Goal: Obtain resource: Download file/media

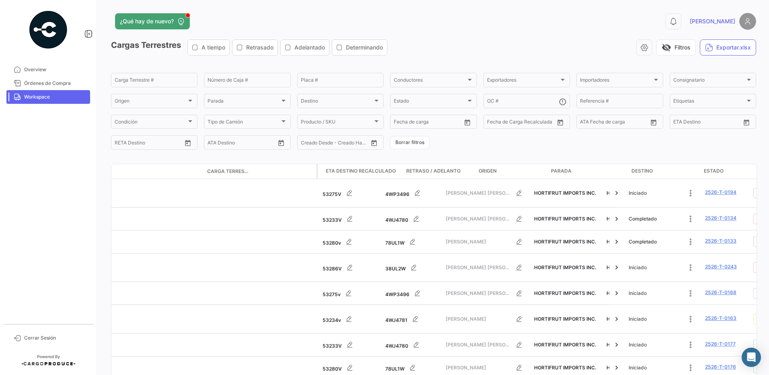
scroll to position [0, 498]
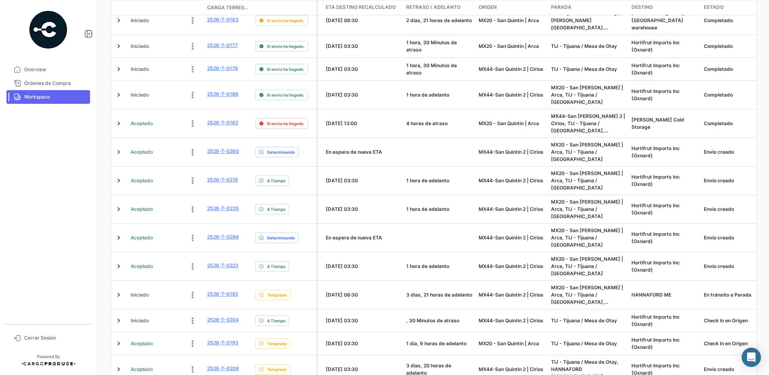
click at [33, 92] on link "Workspace" at bounding box center [48, 97] width 84 height 14
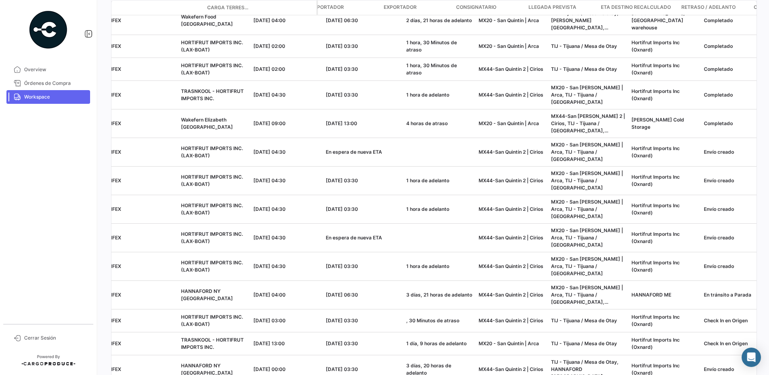
scroll to position [0, 0]
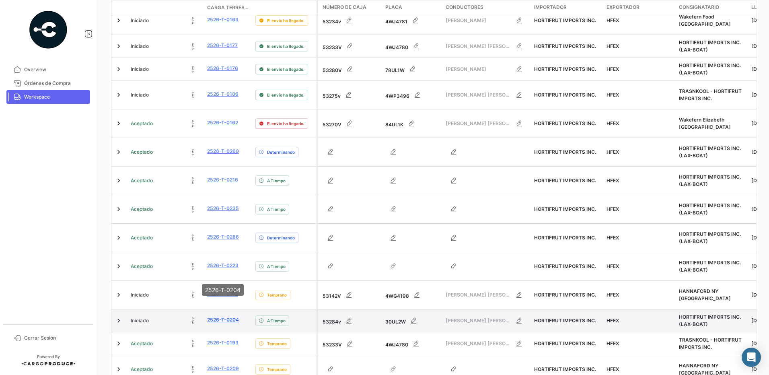
click at [223, 316] on link "2526-T-0204" at bounding box center [223, 319] width 32 height 7
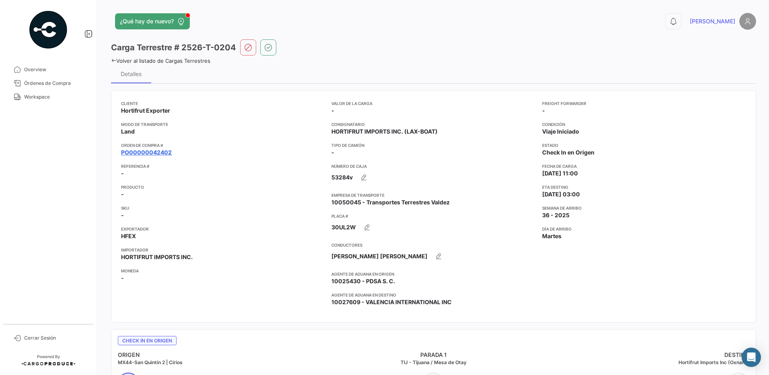
click at [149, 152] on link "PO00000042402" at bounding box center [146, 152] width 51 height 8
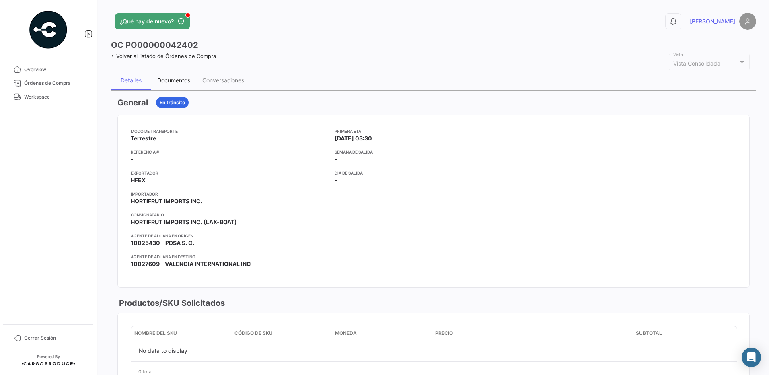
click at [182, 84] on div "Documentos" at bounding box center [173, 80] width 33 height 7
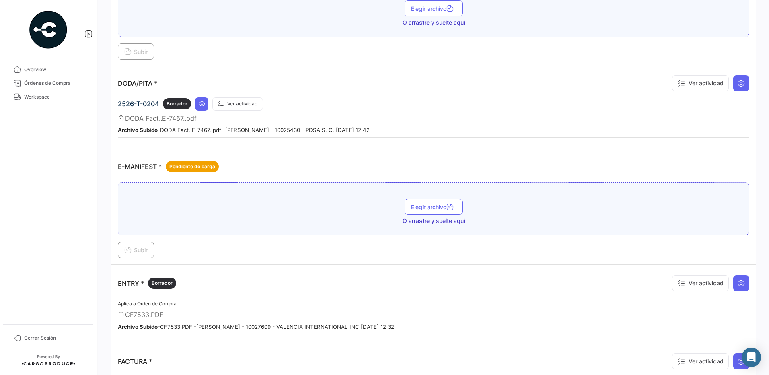
scroll to position [495, 0]
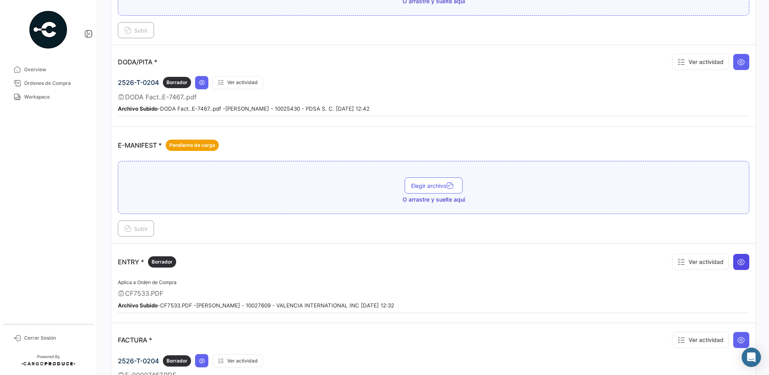
click at [737, 264] on icon at bounding box center [741, 262] width 8 height 8
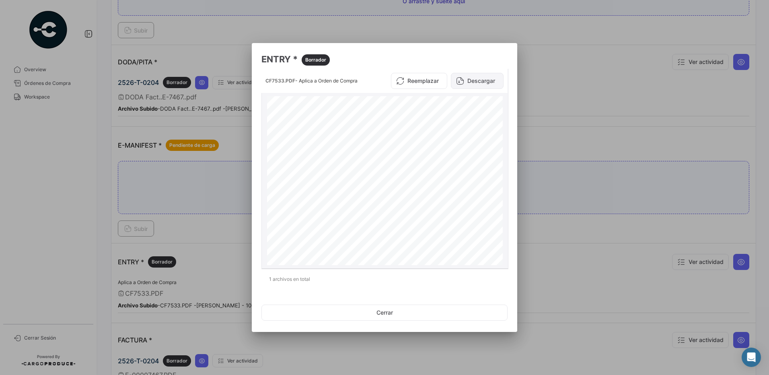
click at [499, 84] on button "Descargar" at bounding box center [477, 81] width 53 height 16
click at [553, 84] on div at bounding box center [384, 187] width 769 height 375
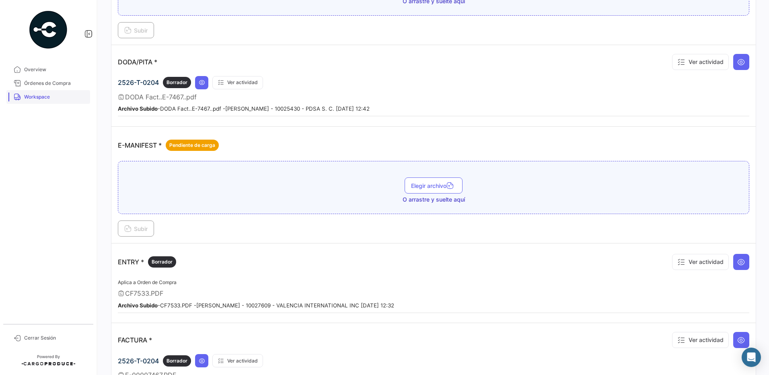
click at [40, 98] on span "Workspace" at bounding box center [55, 96] width 63 height 7
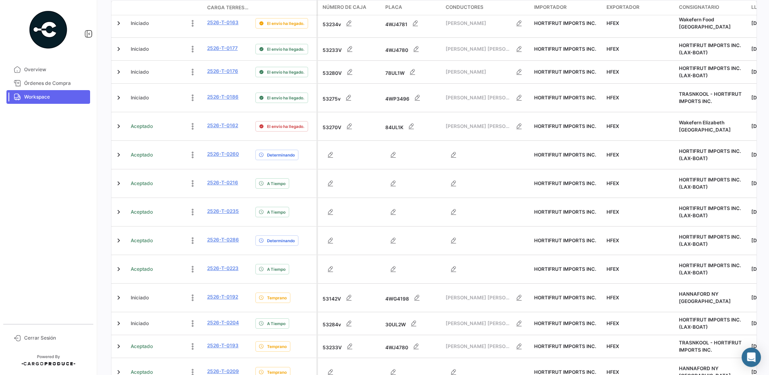
scroll to position [298, 0]
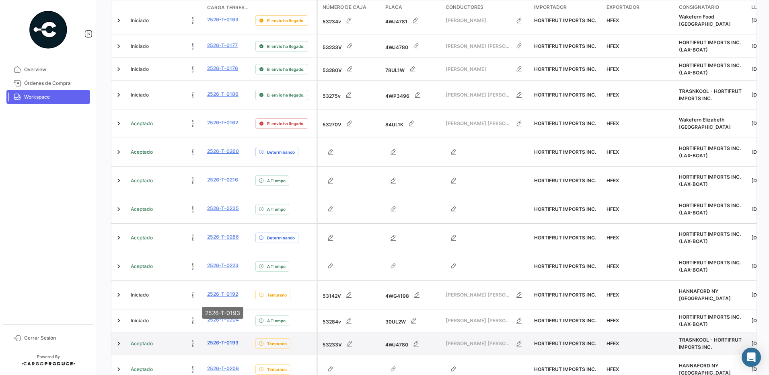
click at [229, 339] on link "2526-T-0193" at bounding box center [222, 342] width 31 height 7
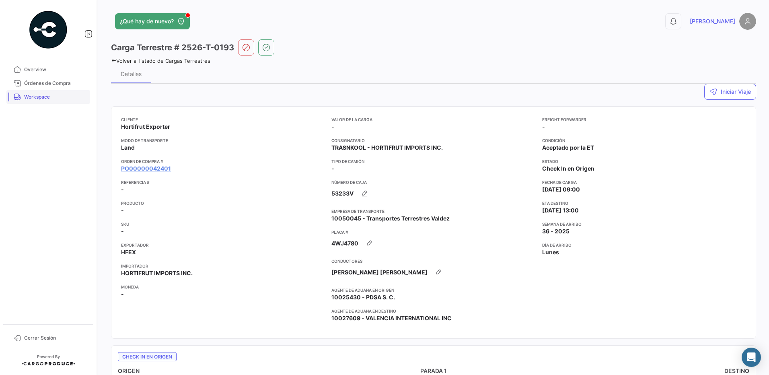
click at [49, 96] on span "Workspace" at bounding box center [55, 96] width 63 height 7
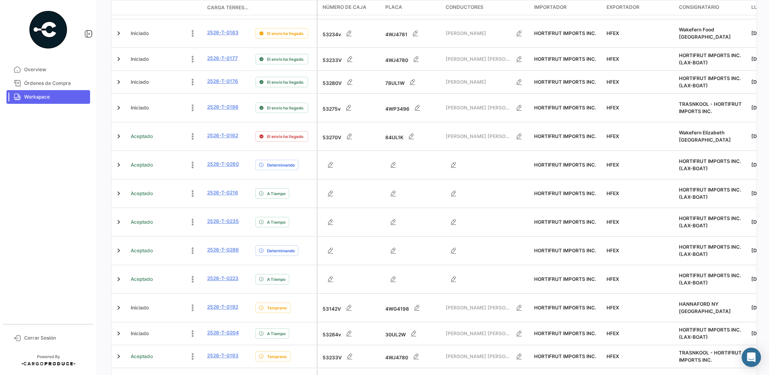
scroll to position [298, 0]
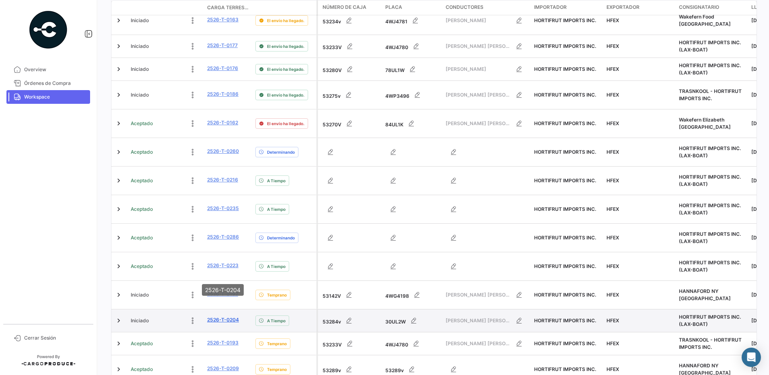
click at [230, 316] on link "2526-T-0204" at bounding box center [223, 319] width 32 height 7
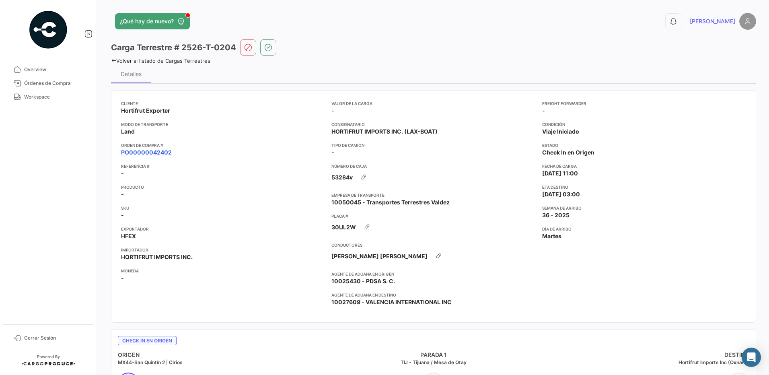
click at [161, 151] on link "PO00000042402" at bounding box center [146, 152] width 51 height 8
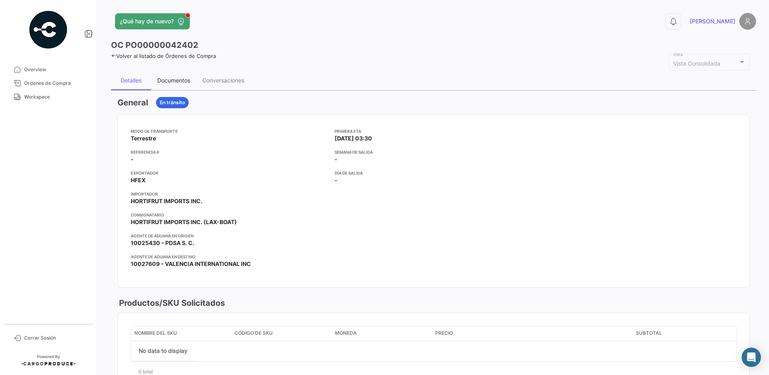
click at [174, 76] on div "Documentos" at bounding box center [173, 80] width 45 height 19
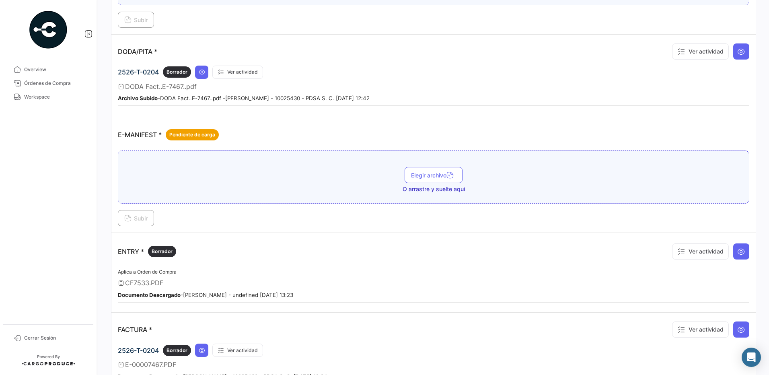
scroll to position [507, 0]
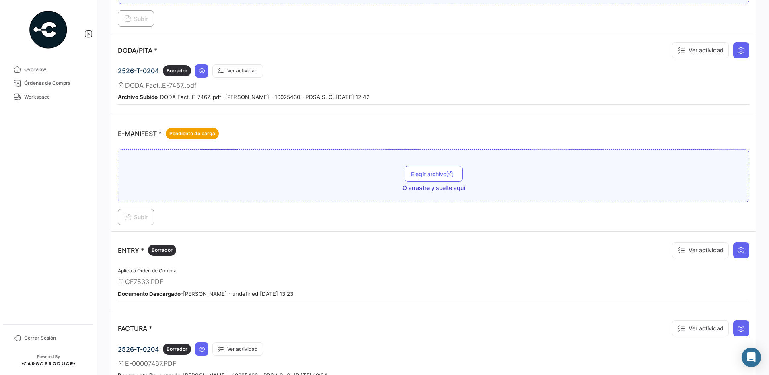
click at [734, 242] on div "Ver actividad" at bounding box center [708, 250] width 81 height 24
click at [733, 250] on button at bounding box center [741, 250] width 16 height 16
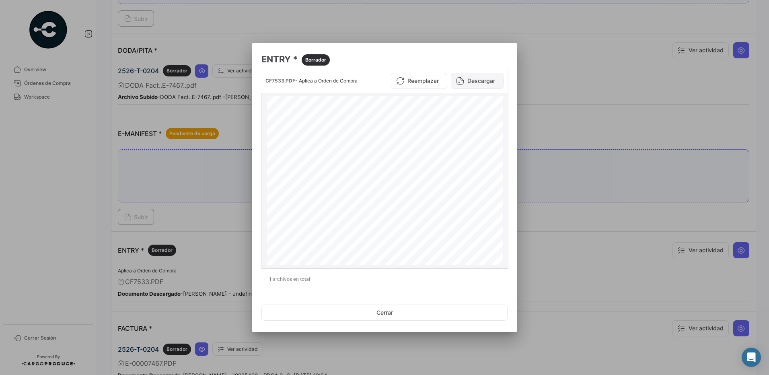
click at [474, 78] on button "Descargar" at bounding box center [477, 81] width 53 height 16
click at [426, 313] on button "Cerrar" at bounding box center [384, 312] width 246 height 16
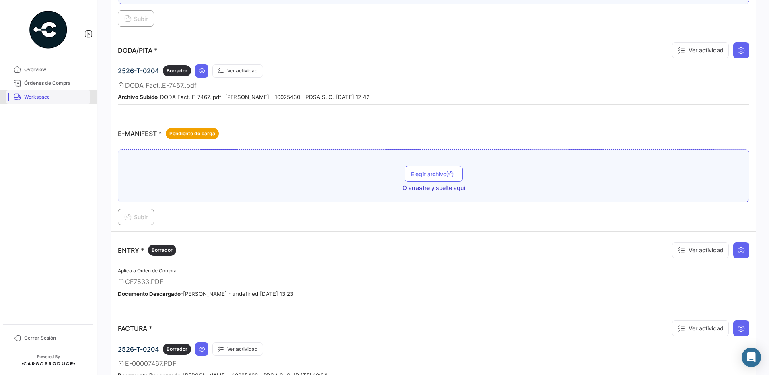
click at [50, 96] on span "Workspace" at bounding box center [55, 96] width 63 height 7
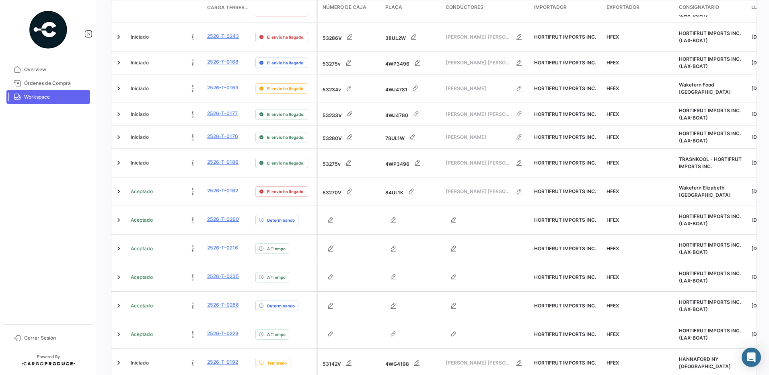
scroll to position [298, 0]
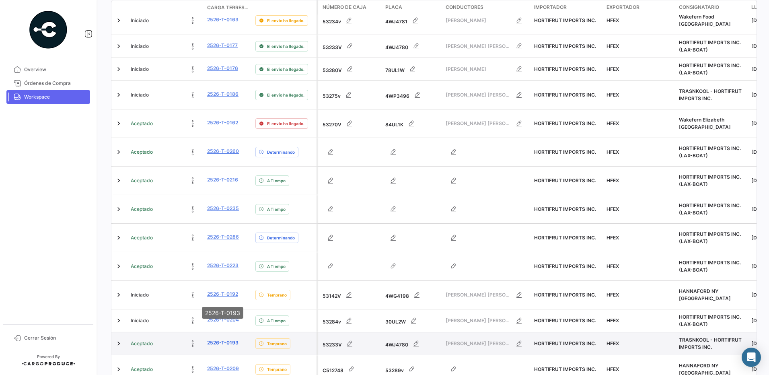
click at [232, 339] on link "2526-T-0193" at bounding box center [222, 342] width 31 height 7
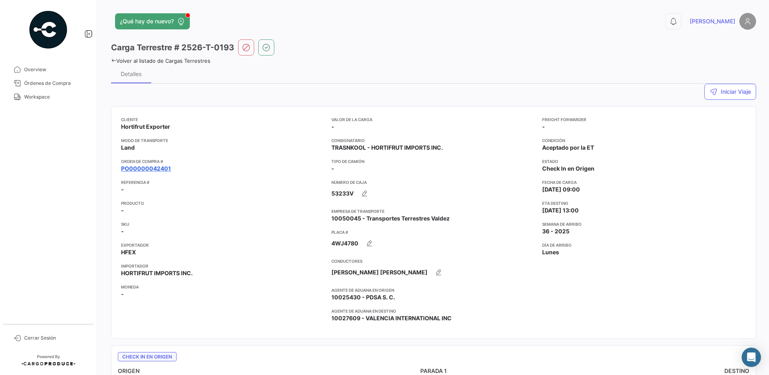
click at [160, 166] on link "PO00000042401" at bounding box center [146, 168] width 50 height 8
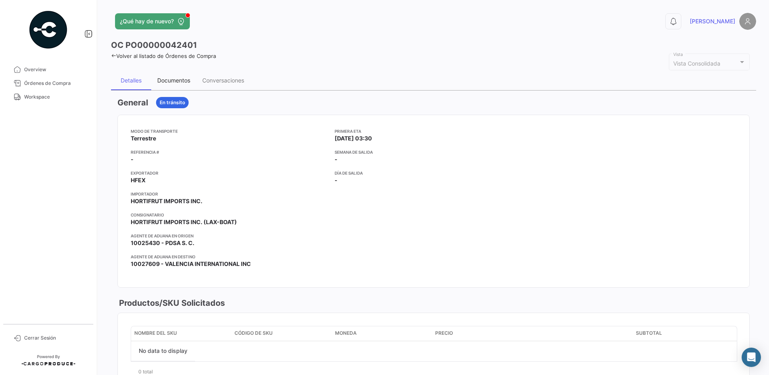
click at [181, 81] on div "Documentos" at bounding box center [173, 80] width 33 height 7
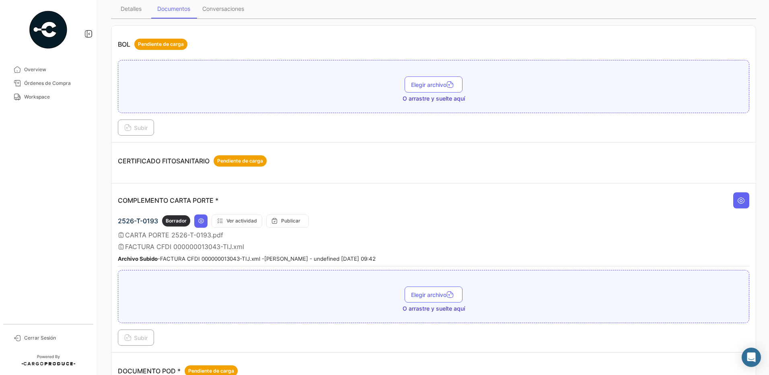
scroll to position [63, 0]
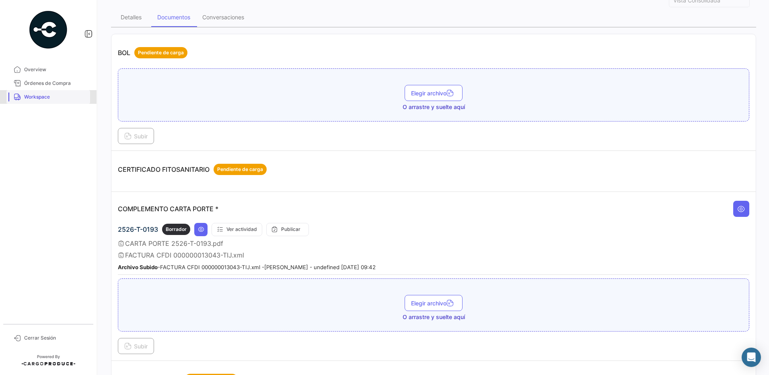
drag, startPoint x: 40, startPoint y: 94, endPoint x: 39, endPoint y: 89, distance: 5.3
click at [40, 94] on span "Workspace" at bounding box center [55, 96] width 63 height 7
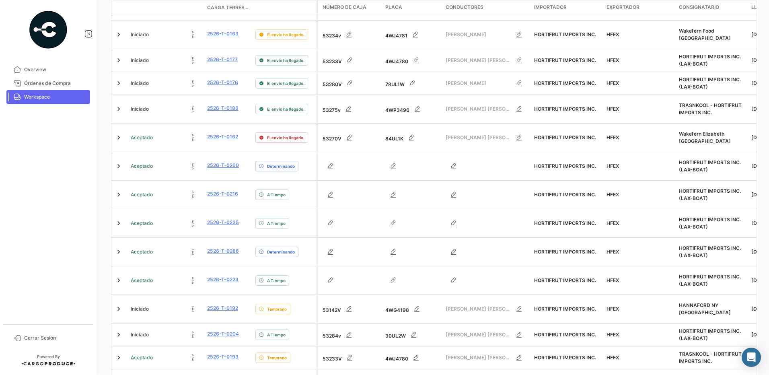
scroll to position [298, 0]
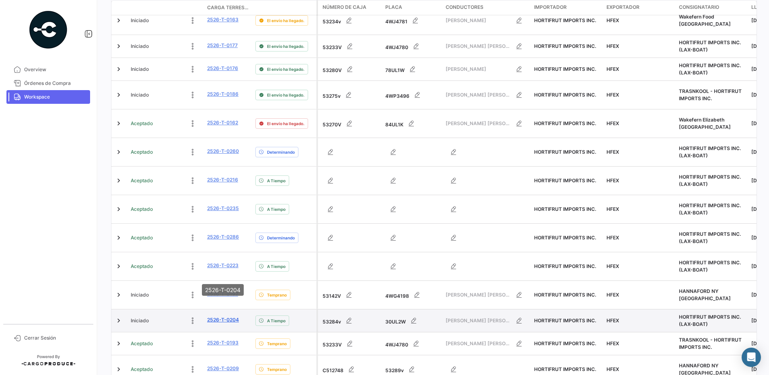
click at [225, 316] on link "2526-T-0204" at bounding box center [223, 319] width 32 height 7
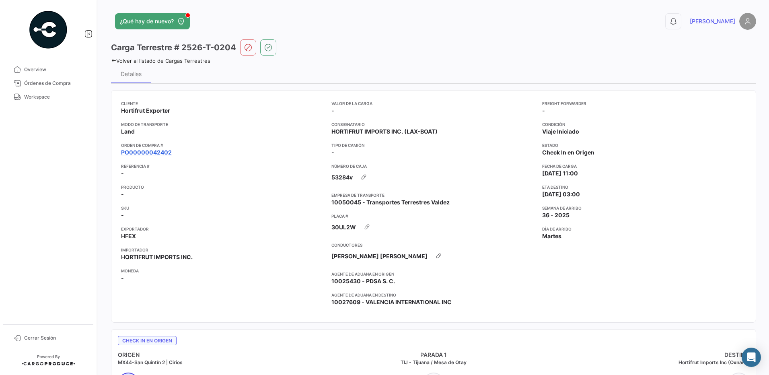
click at [156, 154] on link "PO00000042402" at bounding box center [146, 152] width 51 height 8
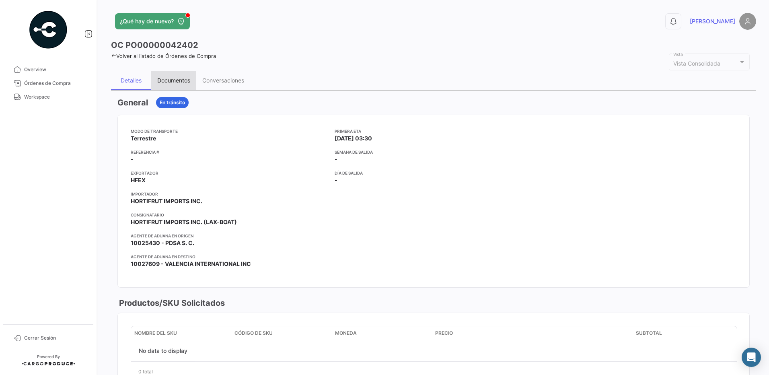
click at [182, 78] on div "Documentos" at bounding box center [173, 80] width 33 height 7
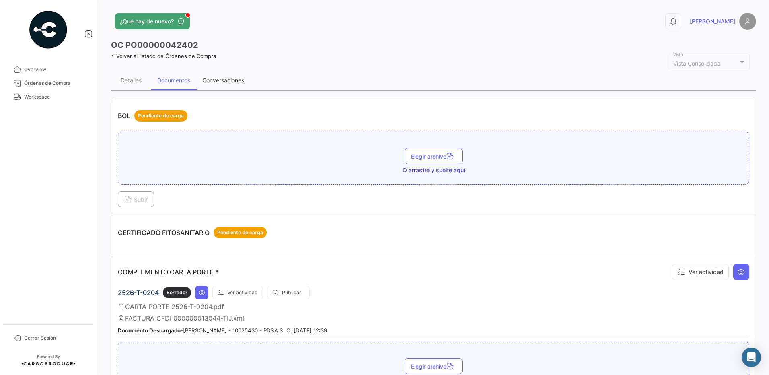
click at [236, 76] on div "Conversaciones" at bounding box center [223, 80] width 54 height 19
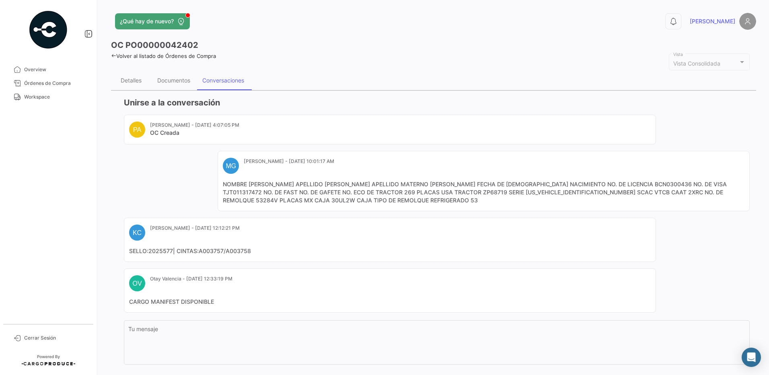
drag, startPoint x: 172, startPoint y: 254, endPoint x: 151, endPoint y: 254, distance: 21.7
click at [151, 254] on mat-card-content "SELLO:2025577| CINTAS:A003757/A003758" at bounding box center [389, 251] width 521 height 8
click at [151, 253] on mat-card-content "SELLO:2025577| CINTAS:A003757/A003758" at bounding box center [389, 251] width 521 height 8
click at [324, 238] on mat-card-header "KC [PERSON_NAME] - [DATE] 12:12:21 PM" at bounding box center [389, 232] width 521 height 16
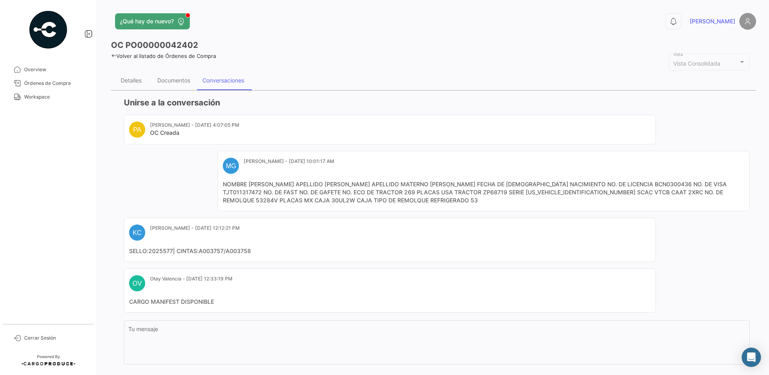
click at [353, 190] on mat-card-content "NOMBRE [PERSON_NAME] APELLIDO [PERSON_NAME] APELLIDO MATERNO [PERSON_NAME] FECH…" at bounding box center [483, 192] width 521 height 24
drag, startPoint x: 173, startPoint y: 252, endPoint x: 150, endPoint y: 252, distance: 23.3
click at [150, 252] on mat-card-content "SELLO:2025577| CINTAS:A003757/A003758" at bounding box center [389, 251] width 521 height 8
copy mat-card-content "2025577"
click at [46, 100] on span "Workspace" at bounding box center [55, 96] width 63 height 7
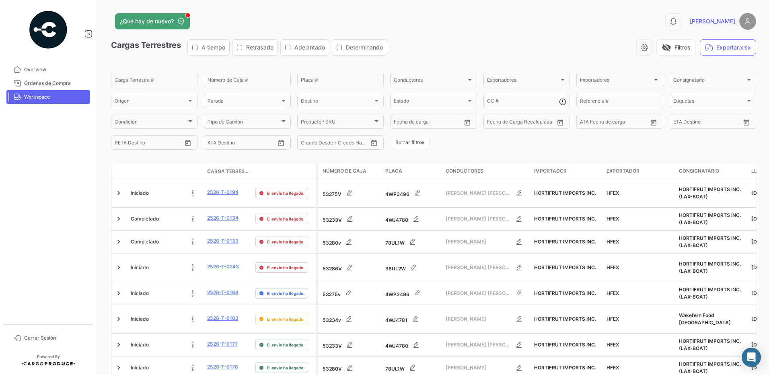
scroll to position [298, 0]
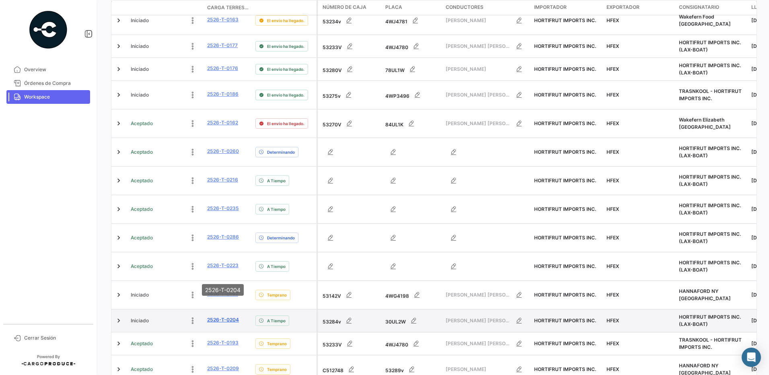
click at [232, 316] on link "2526-T-0204" at bounding box center [223, 319] width 32 height 7
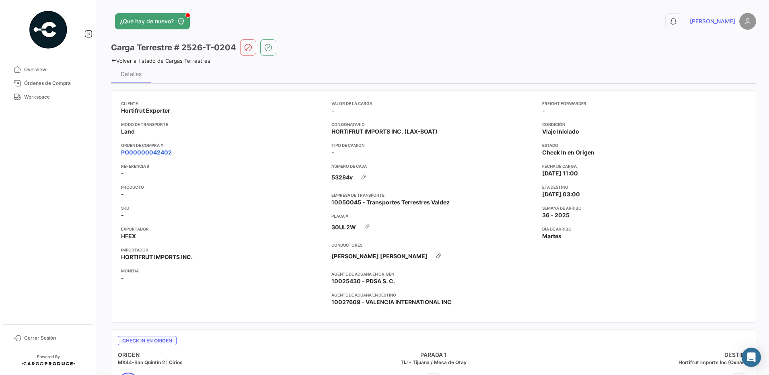
click at [156, 151] on link "PO00000042402" at bounding box center [146, 152] width 51 height 8
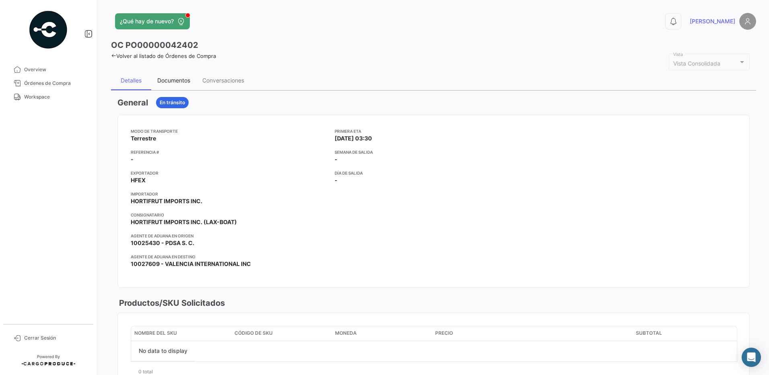
click at [177, 79] on div "Documentos" at bounding box center [173, 80] width 33 height 7
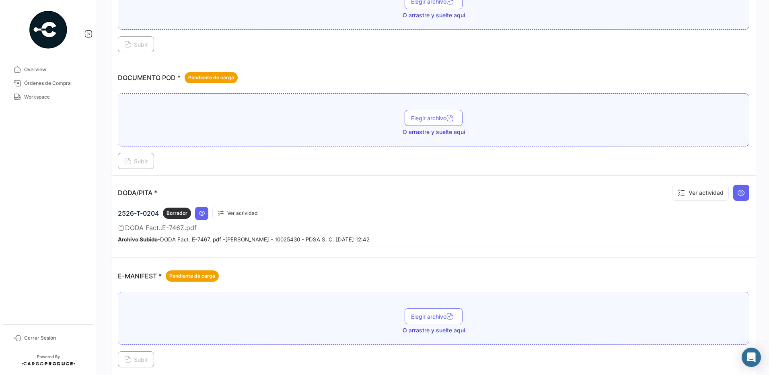
scroll to position [368, 0]
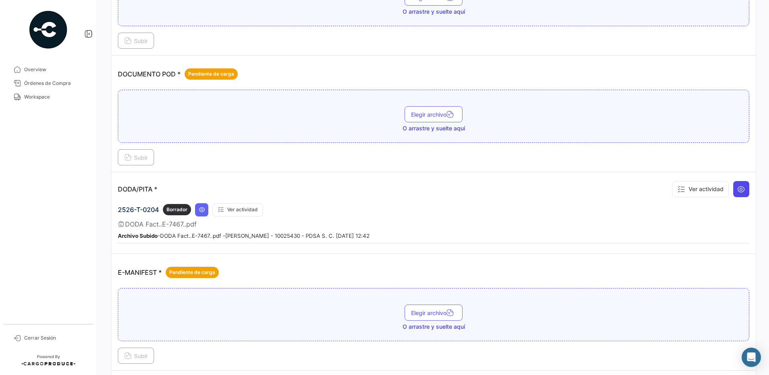
click at [737, 190] on icon at bounding box center [741, 189] width 8 height 8
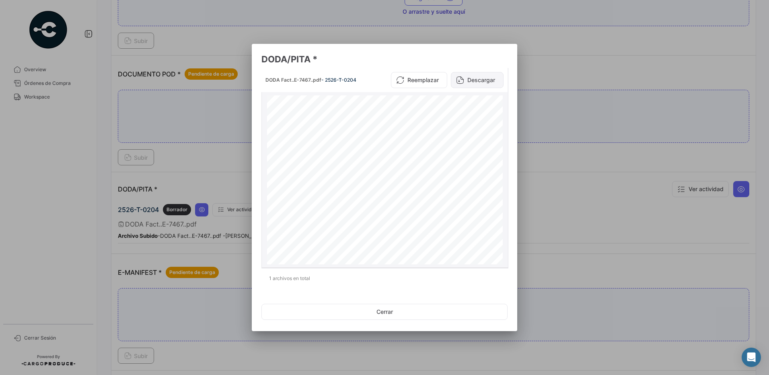
click at [485, 77] on button "Descargar" at bounding box center [477, 80] width 53 height 16
click at [412, 311] on button "Cerrar" at bounding box center [384, 311] width 246 height 16
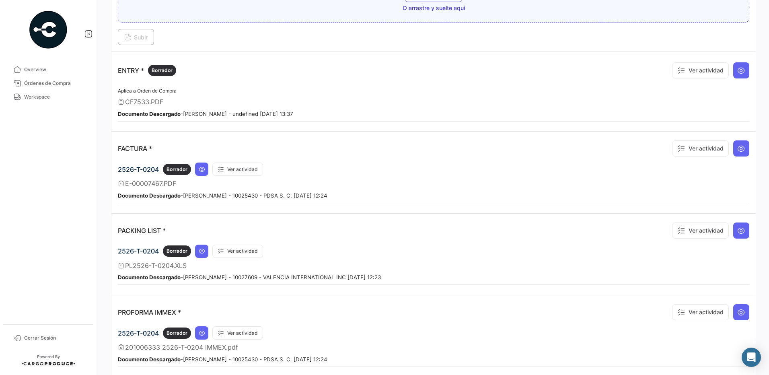
scroll to position [693, 0]
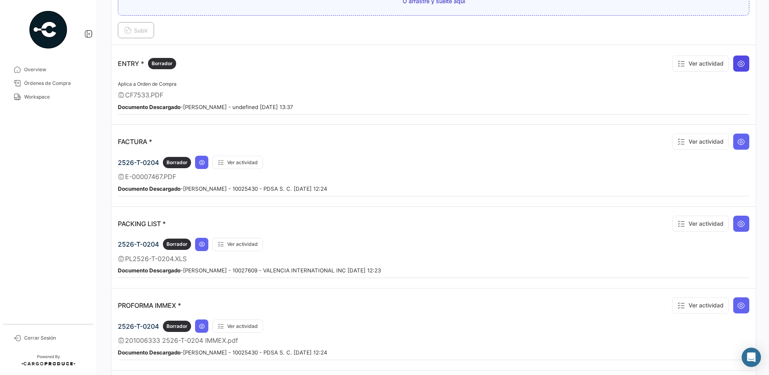
click at [740, 66] on icon at bounding box center [741, 63] width 8 height 8
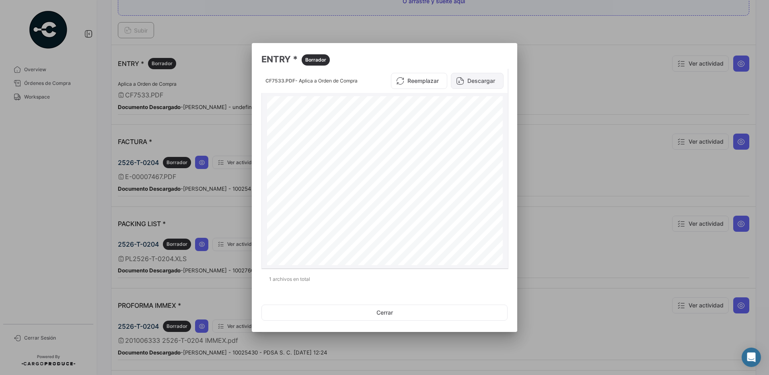
click at [480, 81] on button "Descargar" at bounding box center [477, 81] width 53 height 16
click at [382, 313] on button "Cerrar" at bounding box center [384, 312] width 246 height 16
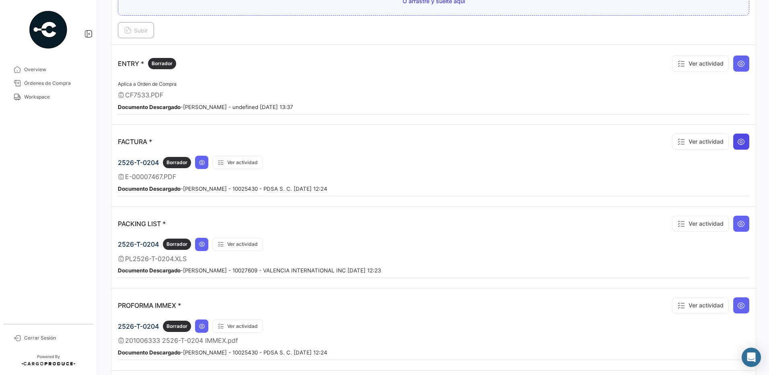
click at [737, 142] on icon at bounding box center [741, 141] width 8 height 8
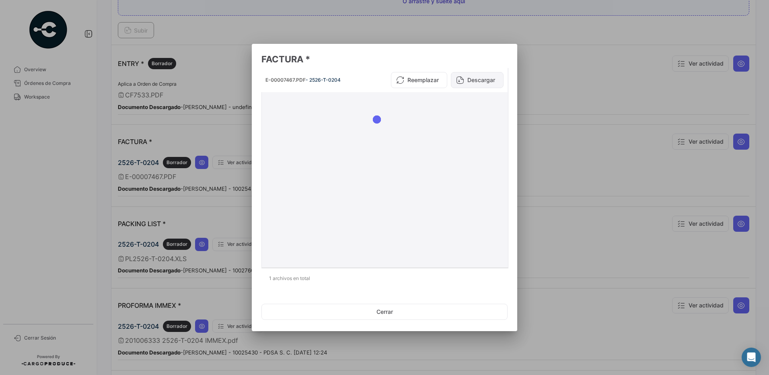
click at [491, 81] on button "Descargar" at bounding box center [477, 80] width 53 height 16
click at [391, 307] on button "Cerrar" at bounding box center [384, 311] width 246 height 16
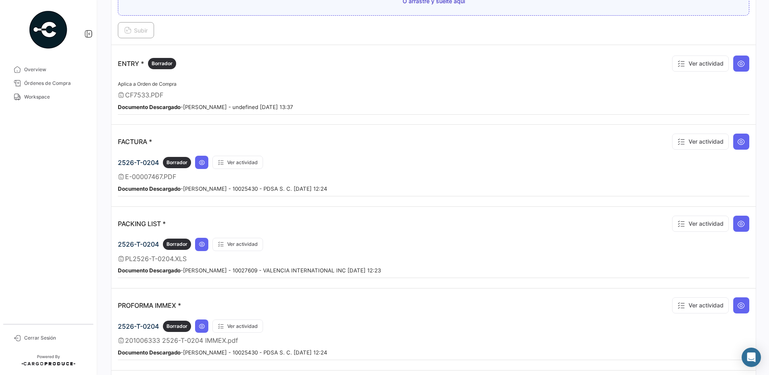
drag, startPoint x: 45, startPoint y: 95, endPoint x: 60, endPoint y: 118, distance: 27.5
click at [45, 95] on span "Workspace" at bounding box center [55, 96] width 63 height 7
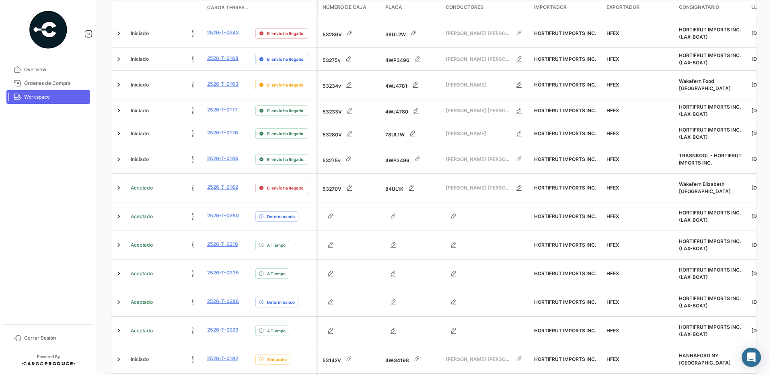
scroll to position [298, 0]
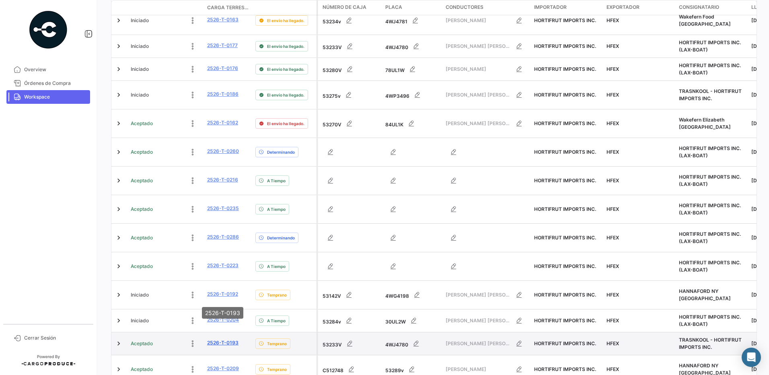
click at [230, 339] on link "2526-T-0193" at bounding box center [222, 342] width 31 height 7
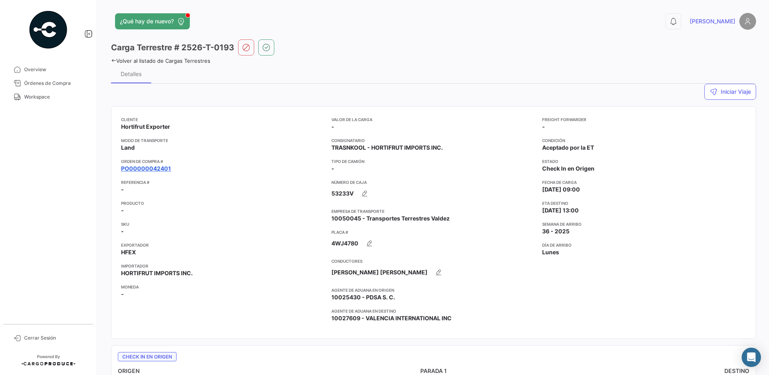
click at [156, 166] on link "PO00000042401" at bounding box center [146, 168] width 50 height 8
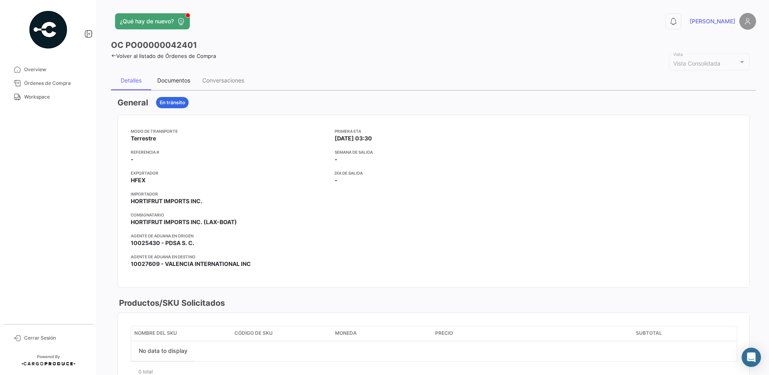
click at [182, 83] on div "Documentos" at bounding box center [173, 80] width 33 height 7
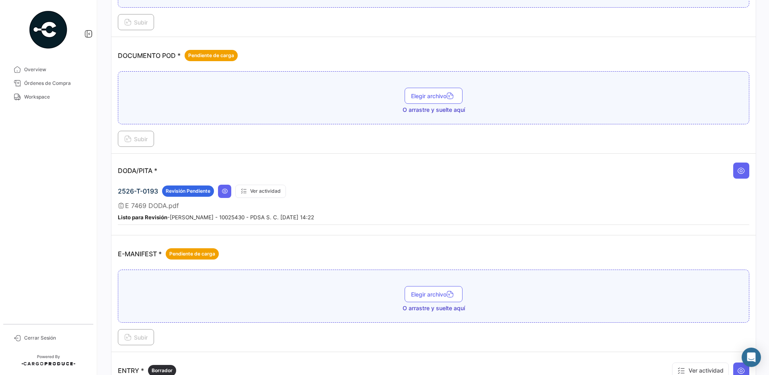
scroll to position [536, 0]
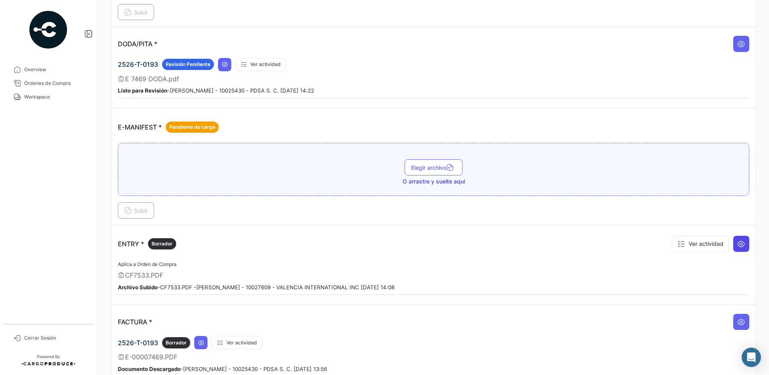
click at [741, 244] on button at bounding box center [741, 244] width 16 height 16
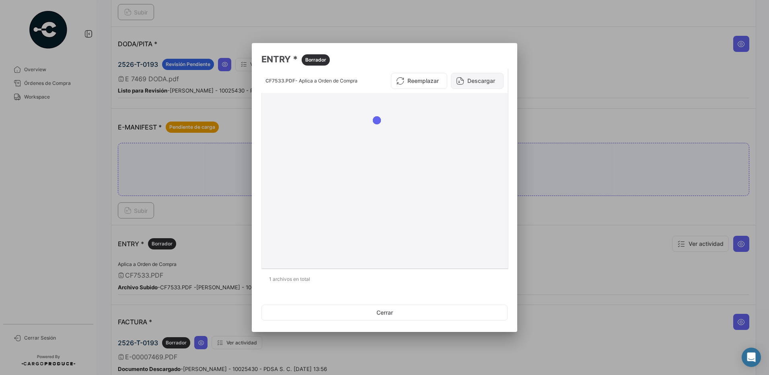
click at [470, 77] on button "Descargar" at bounding box center [477, 81] width 53 height 16
click at [479, 81] on button "Descargar" at bounding box center [477, 81] width 53 height 16
click at [373, 307] on button "Cerrar" at bounding box center [384, 312] width 246 height 16
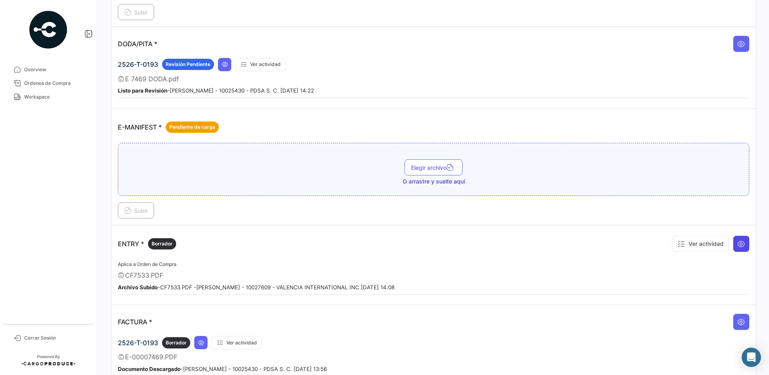
click at [737, 243] on icon at bounding box center [741, 244] width 8 height 8
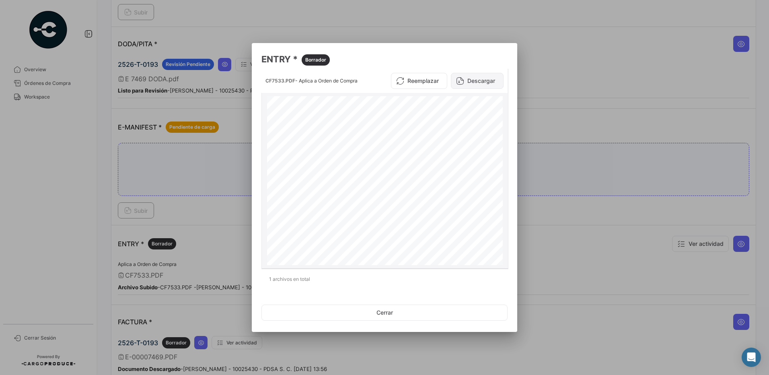
click at [478, 81] on button "Descargar" at bounding box center [477, 81] width 53 height 16
click at [568, 62] on div at bounding box center [384, 187] width 769 height 375
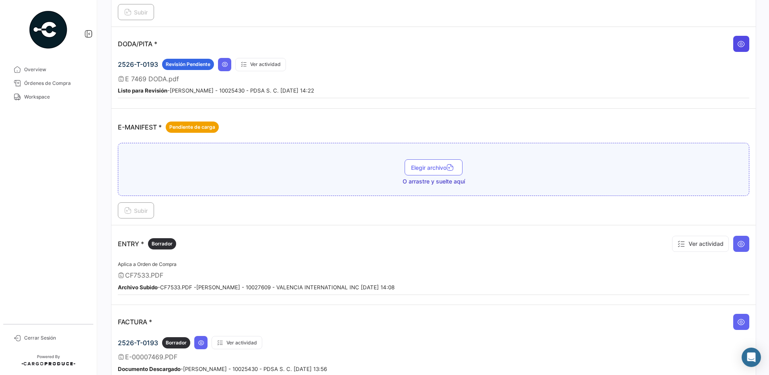
click at [738, 45] on icon at bounding box center [741, 44] width 8 height 8
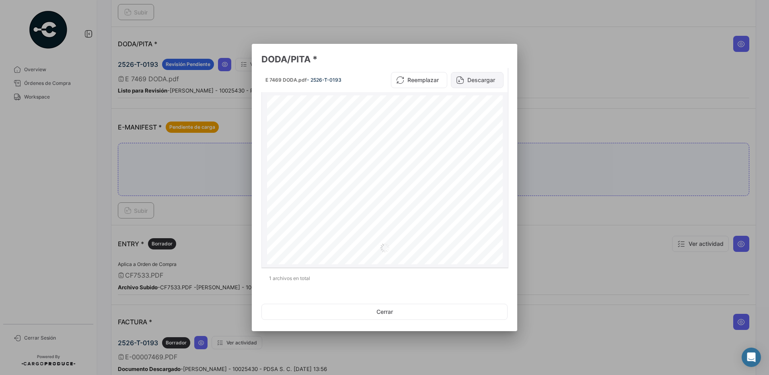
click at [479, 79] on button "Descargar" at bounding box center [477, 80] width 53 height 16
click at [377, 309] on button "Cerrar" at bounding box center [384, 311] width 246 height 16
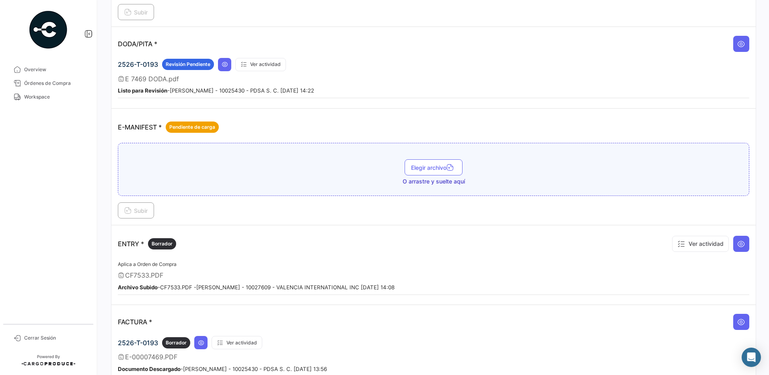
drag, startPoint x: 767, startPoint y: 264, endPoint x: 770, endPoint y: 295, distance: 31.9
click at [768, 295] on html "Overview Órdenes de Compra Workspace Cerrar Sesión ¿Qué hay de nuevo? 0 [PERSON…" at bounding box center [384, 187] width 769 height 375
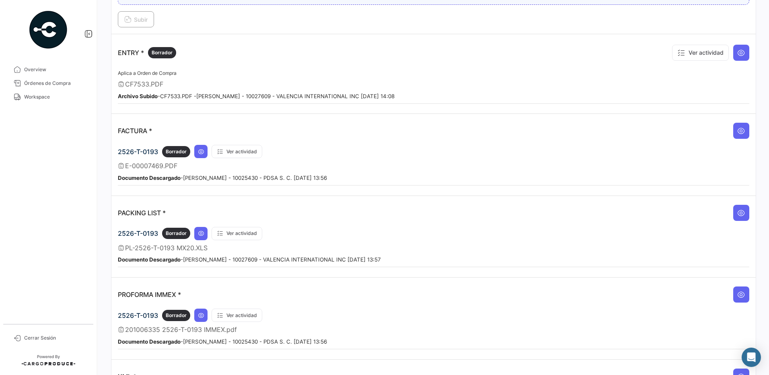
scroll to position [838, 0]
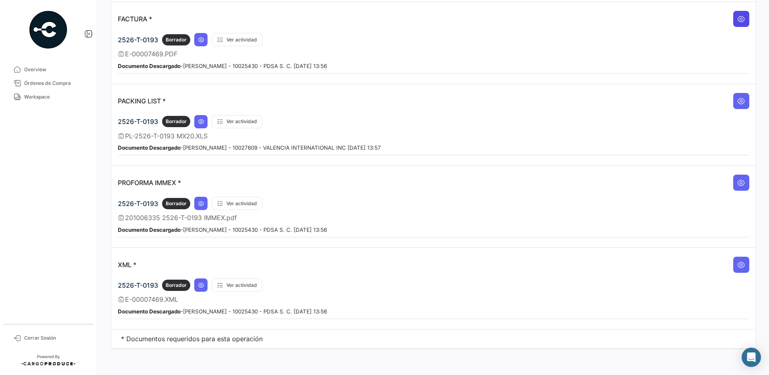
click at [738, 21] on icon at bounding box center [741, 19] width 8 height 8
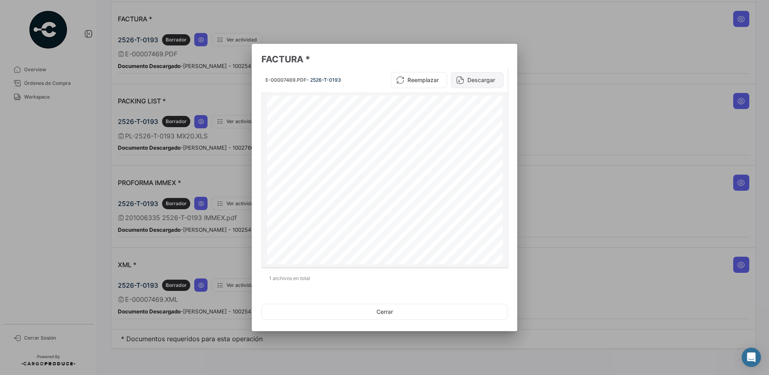
click at [471, 81] on button "Descargar" at bounding box center [477, 80] width 53 height 16
